Goal: Transaction & Acquisition: Purchase product/service

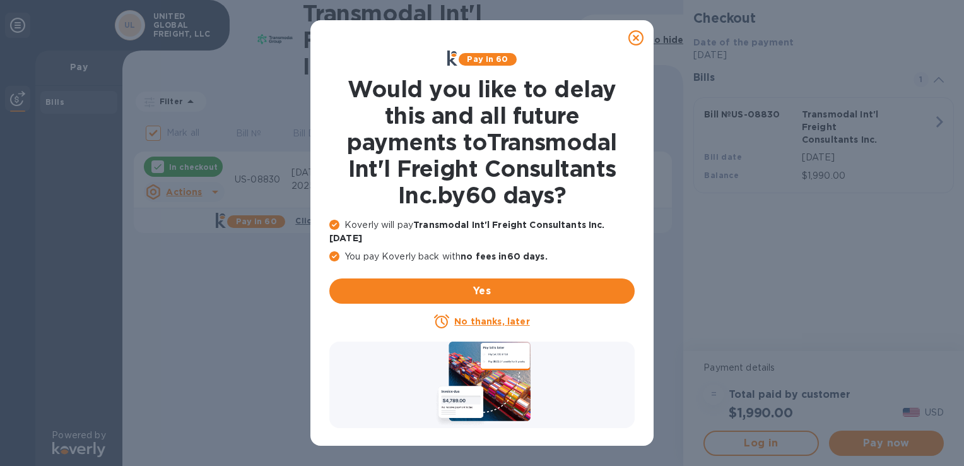
click at [641, 37] on icon at bounding box center [635, 37] width 15 height 15
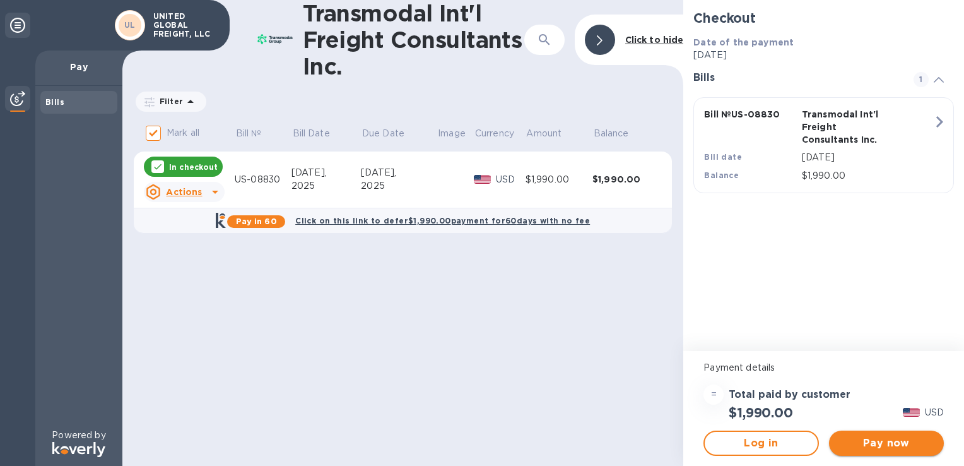
click at [859, 446] on span "Pay now" at bounding box center [886, 442] width 95 height 15
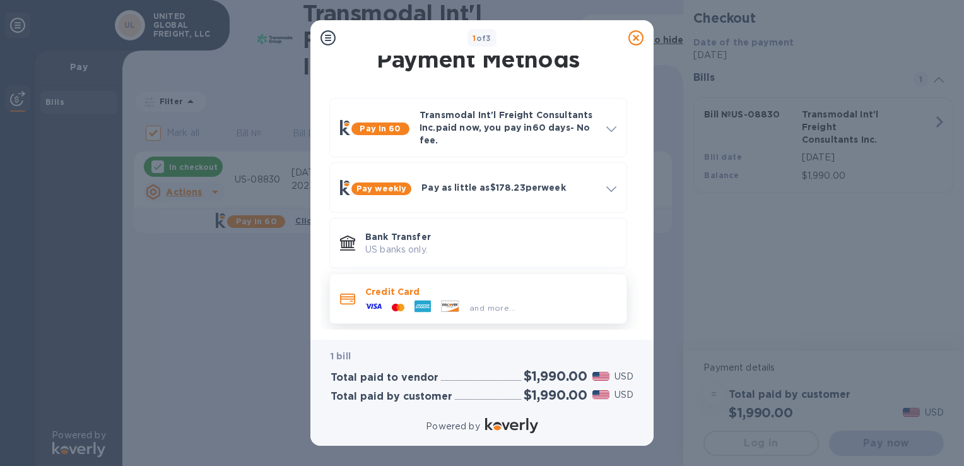
scroll to position [15, 0]
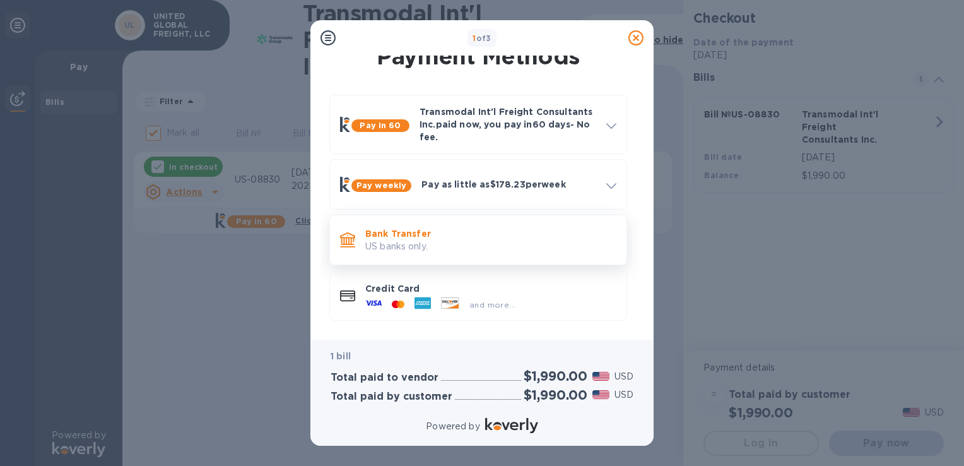
click at [390, 248] on p "US banks only." at bounding box center [490, 246] width 251 height 13
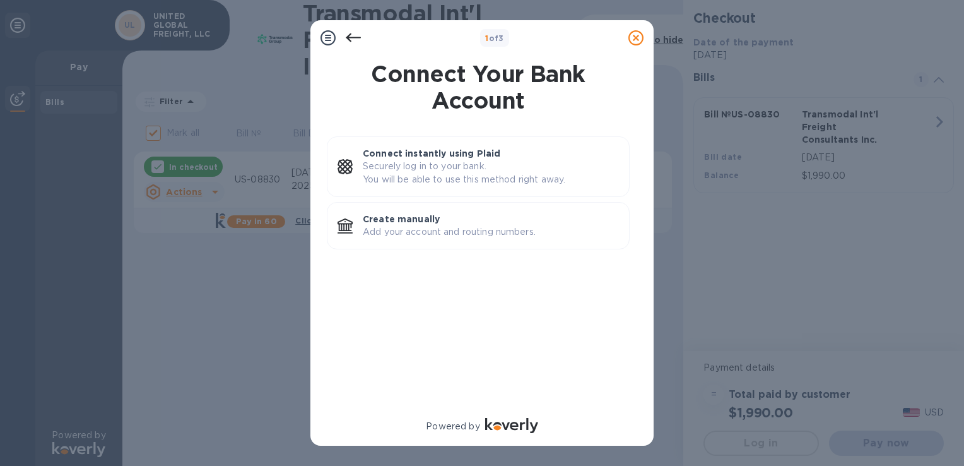
scroll to position [0, 0]
click at [413, 233] on p "Add your account and routing numbers." at bounding box center [491, 231] width 256 height 13
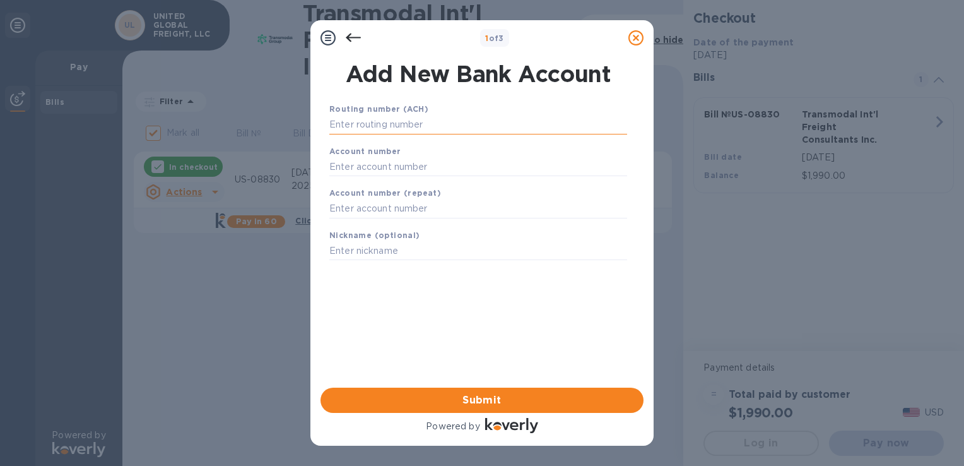
click at [381, 126] on input "text" at bounding box center [478, 124] width 298 height 19
click at [411, 294] on div "Routing number (ACH) Account number Account number (repeat) Nickname (optional)…" at bounding box center [478, 228] width 323 height 273
click at [374, 124] on input "text" at bounding box center [478, 124] width 298 height 19
click at [380, 129] on input "text" at bounding box center [478, 124] width 298 height 19
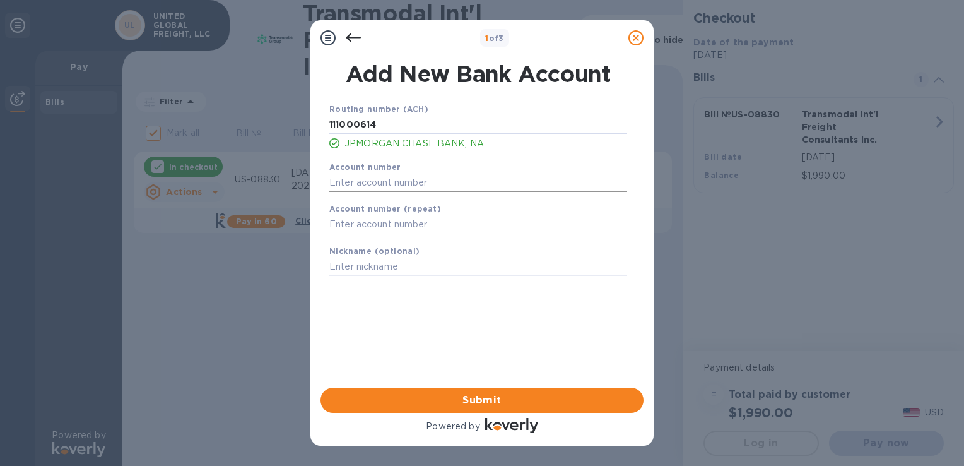
type input "111000614"
click at [394, 182] on input "text" at bounding box center [478, 182] width 298 height 19
click at [409, 185] on input "text" at bounding box center [478, 182] width 298 height 19
type input "966160712"
click at [399, 228] on input "text" at bounding box center [478, 224] width 298 height 19
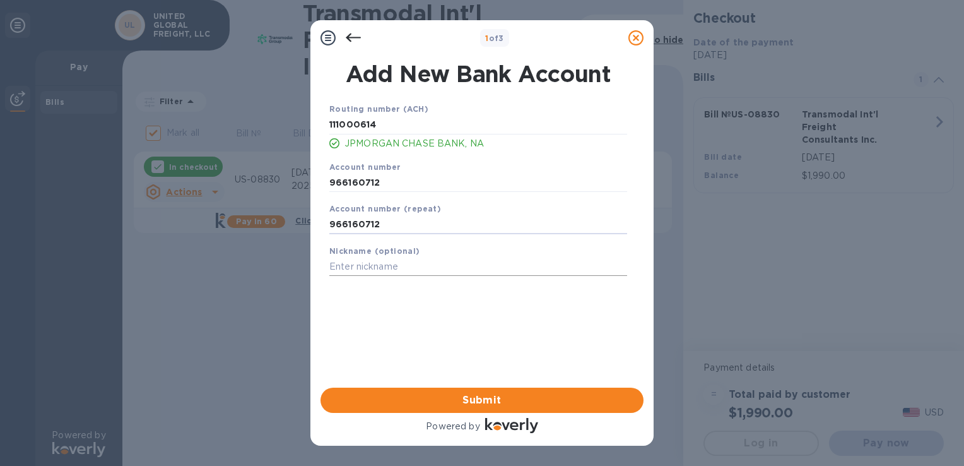
type input "966160712"
click at [408, 265] on input "text" at bounding box center [478, 266] width 298 height 19
type input "United Global Freight LLC"
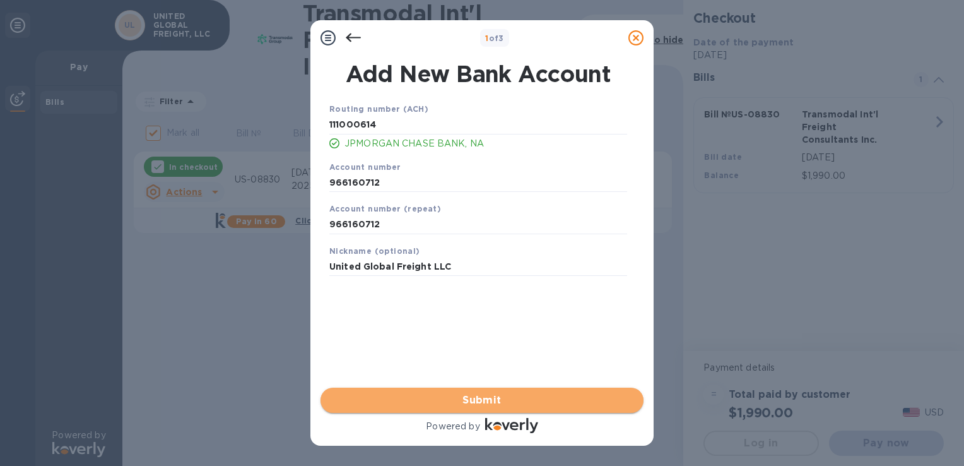
click at [500, 406] on span "Submit" at bounding box center [482, 399] width 303 height 15
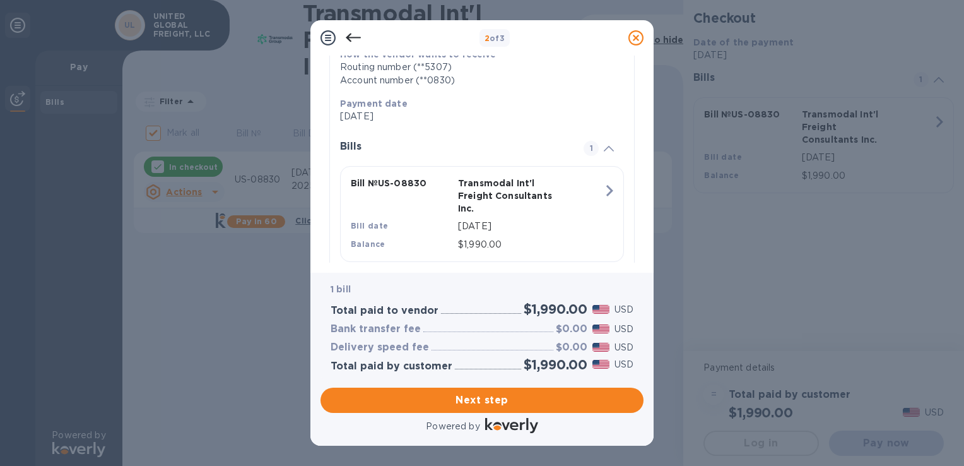
scroll to position [261, 0]
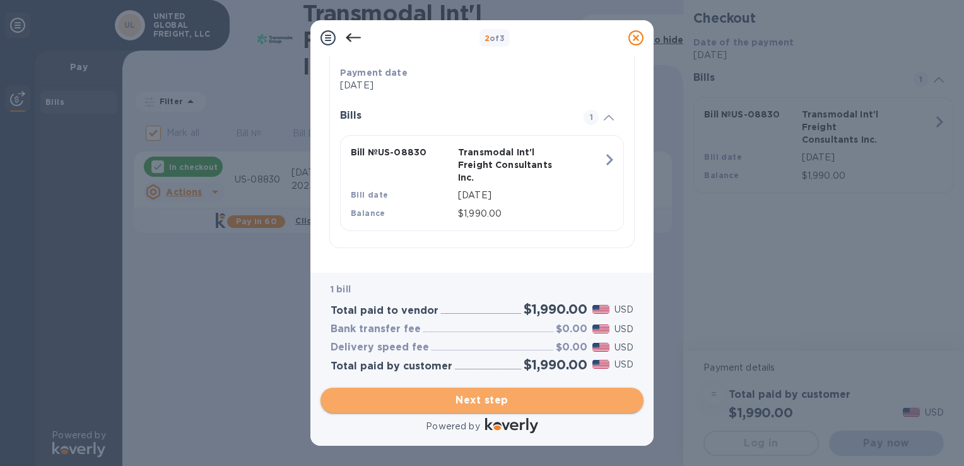
click at [525, 401] on span "Next step" at bounding box center [482, 399] width 303 height 15
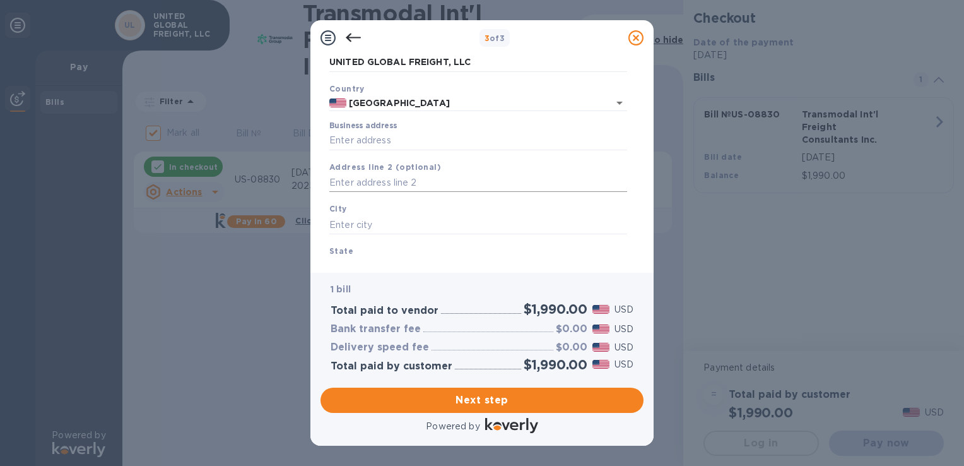
scroll to position [0, 0]
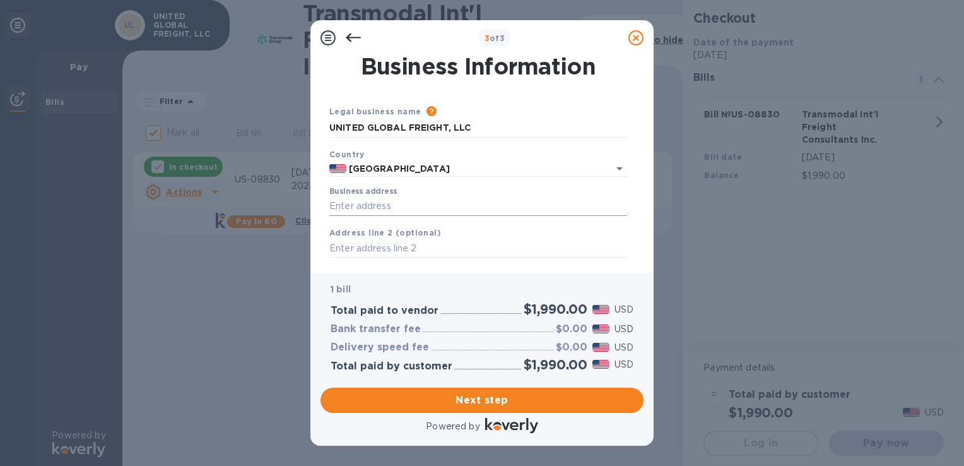
click at [389, 202] on input "Business address" at bounding box center [478, 206] width 298 height 19
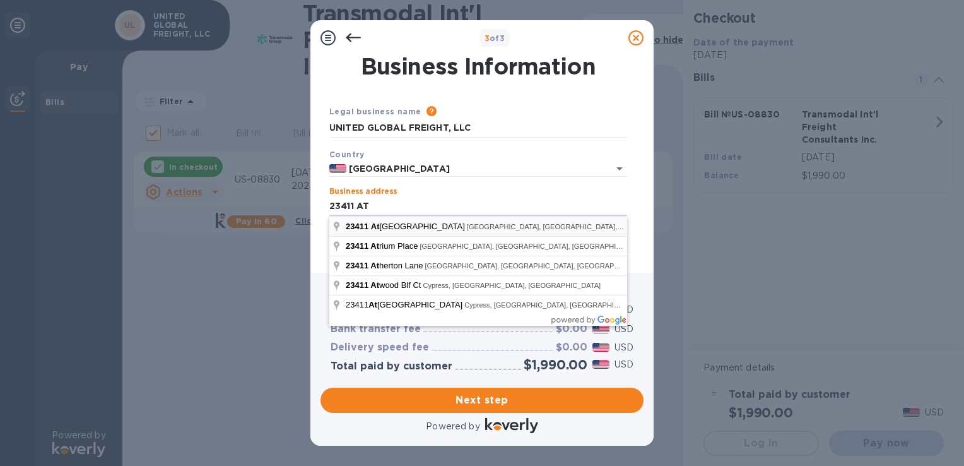
type input "[STREET_ADDRESS][PERSON_NAME]"
type input "[GEOGRAPHIC_DATA]"
type input "77493"
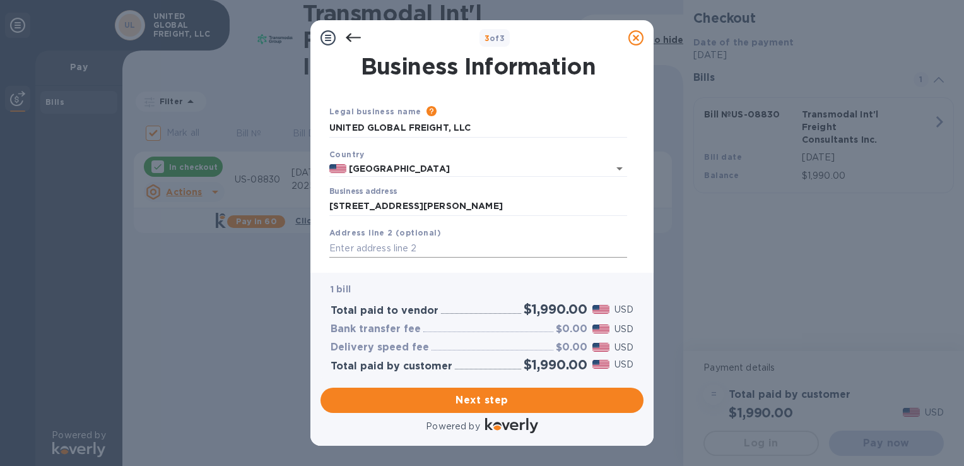
scroll to position [126, 0]
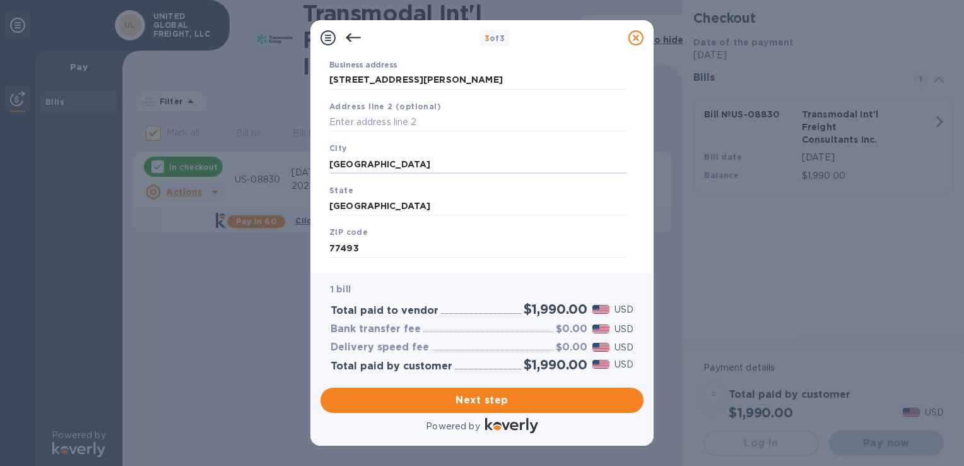
drag, startPoint x: 383, startPoint y: 169, endPoint x: 283, endPoint y: 157, distance: 100.4
click at [283, 157] on div "3 of 3 Business Information Legal business name Please provide the legal name t…" at bounding box center [482, 233] width 964 height 466
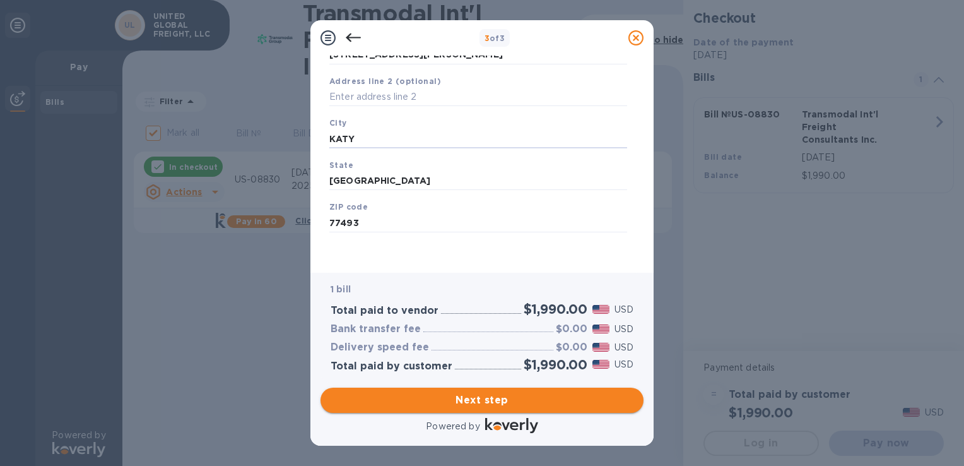
type input "KATY"
click at [482, 408] on span "Next step" at bounding box center [482, 399] width 303 height 15
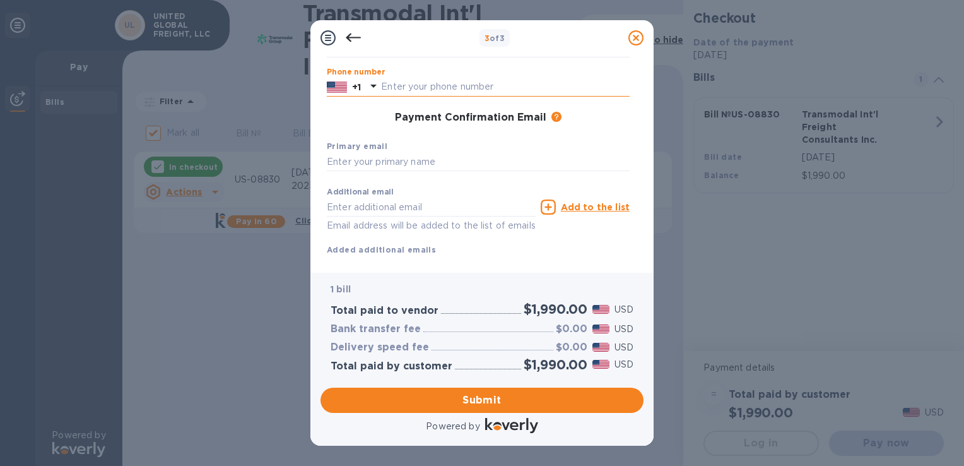
click at [416, 85] on input "text" at bounding box center [505, 87] width 249 height 19
type input "3465274990"
type input "[PERSON_NAME]"
type input "HUSSAIN"
type input "[EMAIL_ADDRESS][DOMAIN_NAME]"
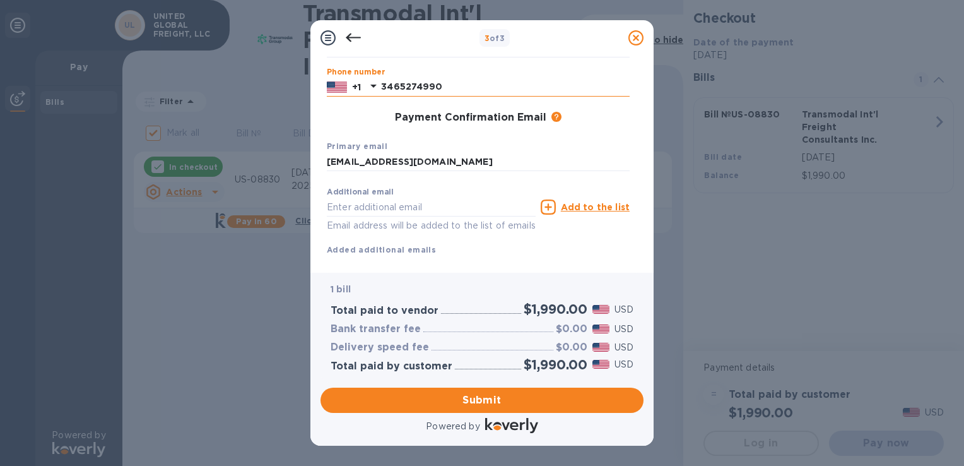
type input "[EMAIL_ADDRESS][DOMAIN_NAME]"
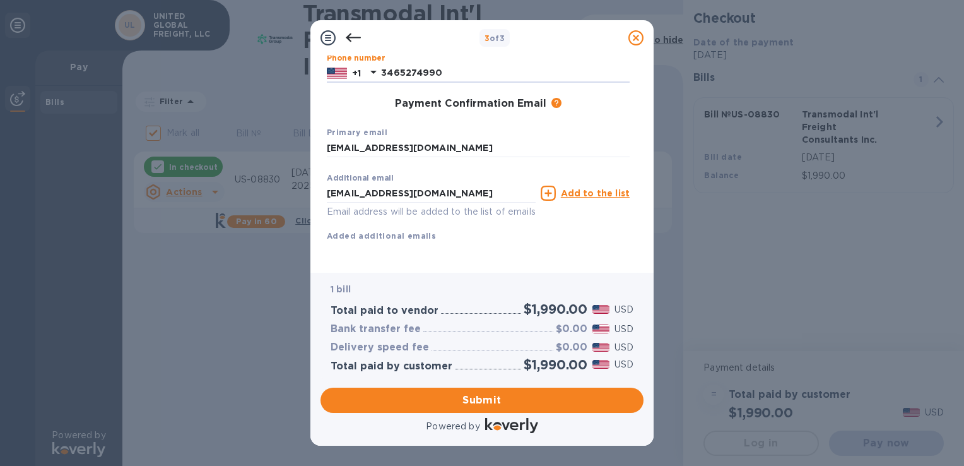
scroll to position [182, 0]
click at [449, 407] on span "Submit" at bounding box center [482, 399] width 303 height 15
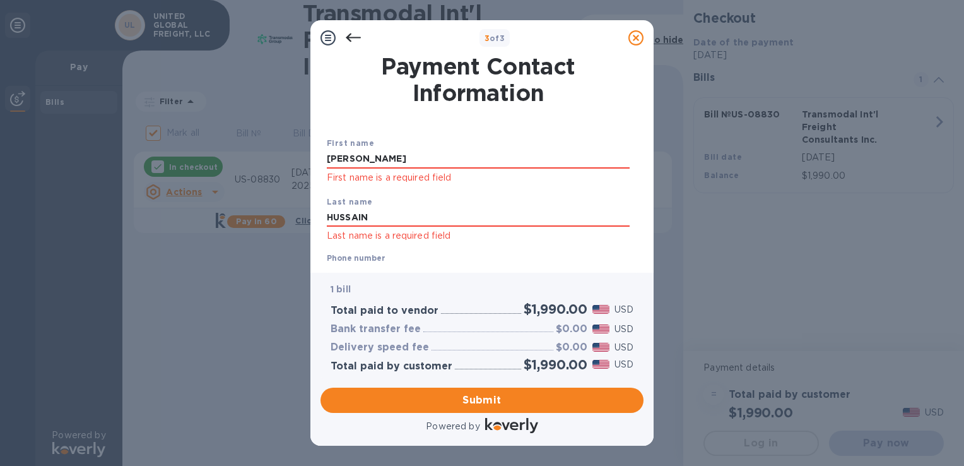
drag, startPoint x: 397, startPoint y: 155, endPoint x: 267, endPoint y: 136, distance: 131.9
click at [267, 136] on div "3 of 3 Payment Contact Information First name [PERSON_NAME] First name is a req…" at bounding box center [482, 233] width 964 height 466
type input "United Global Freight LLC"
drag, startPoint x: 389, startPoint y: 217, endPoint x: 304, endPoint y: 205, distance: 85.4
click at [304, 205] on div "3 of 3 Payment Contact Information First name United Global Freight LLC First n…" at bounding box center [482, 233] width 964 height 466
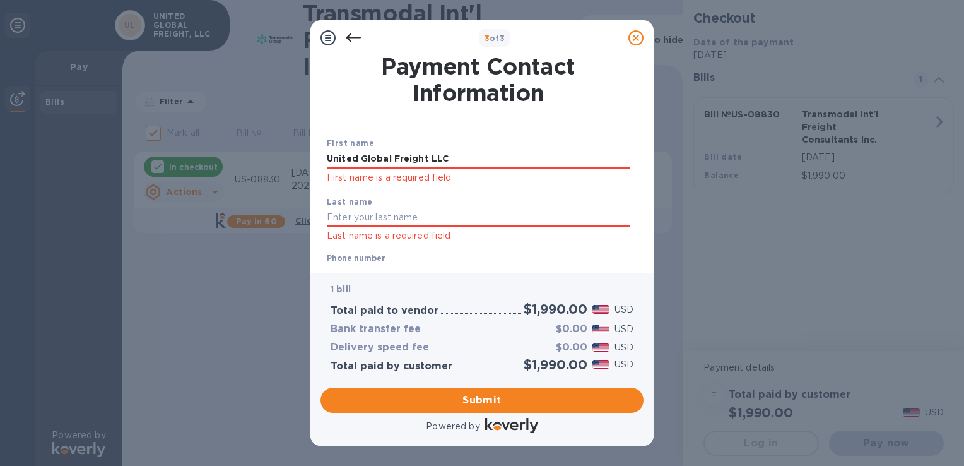
drag, startPoint x: 468, startPoint y: 159, endPoint x: 286, endPoint y: 150, distance: 182.6
click at [287, 153] on div "3 of 3 Payment Contact Information First name United Global Freight LLC First n…" at bounding box center [482, 233] width 964 height 466
type input "Ummesalma"
type input "[PERSON_NAME]"
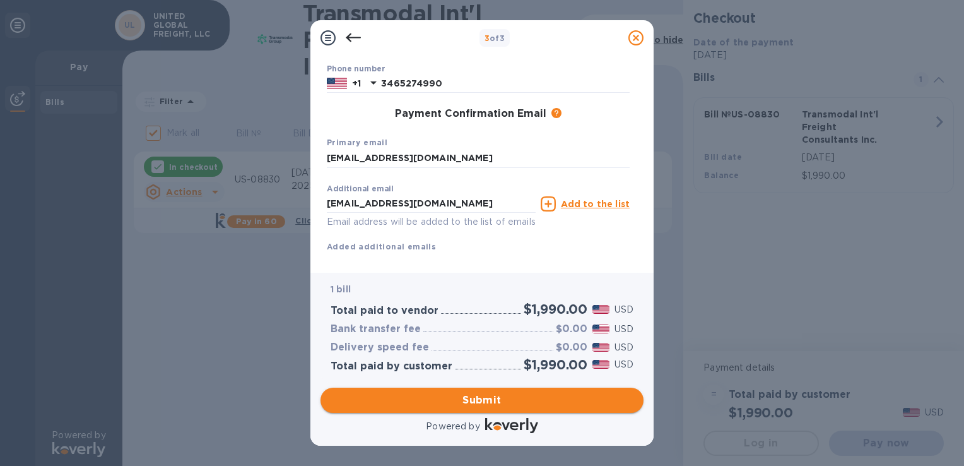
click at [465, 400] on span "Submit" at bounding box center [482, 399] width 303 height 15
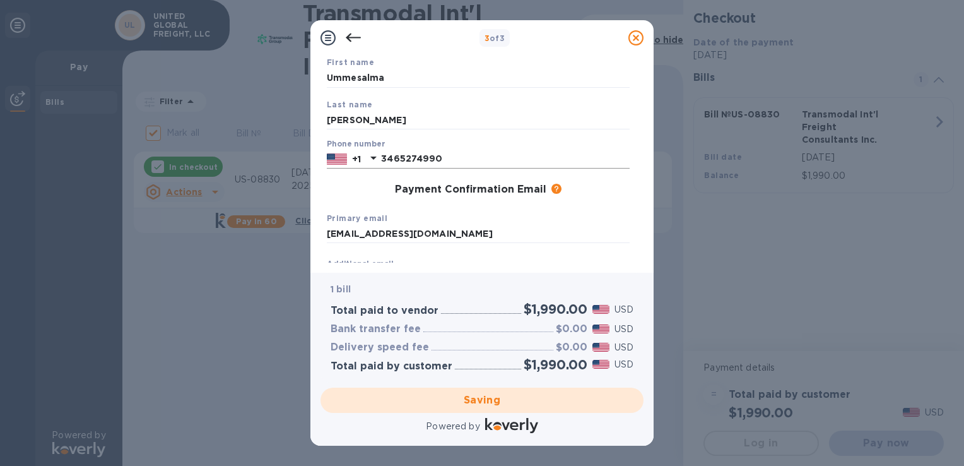
scroll to position [182, 0]
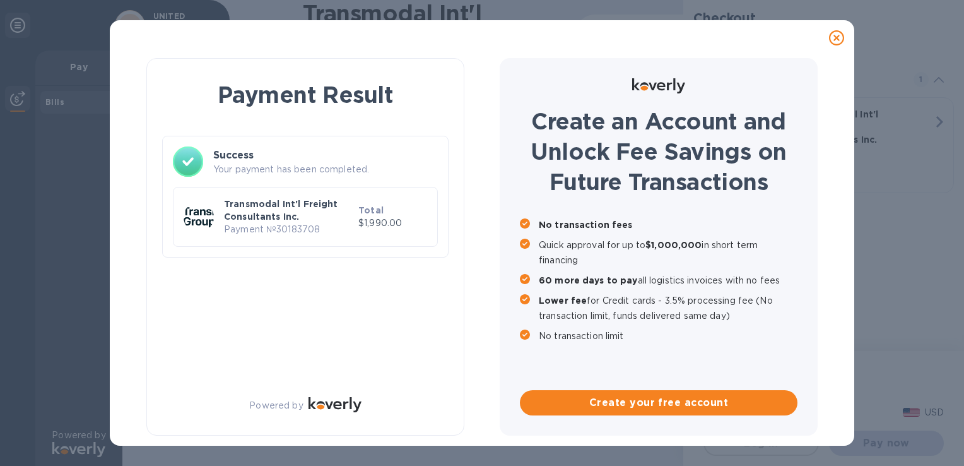
checkbox input "false"
